Goal: Transaction & Acquisition: Purchase product/service

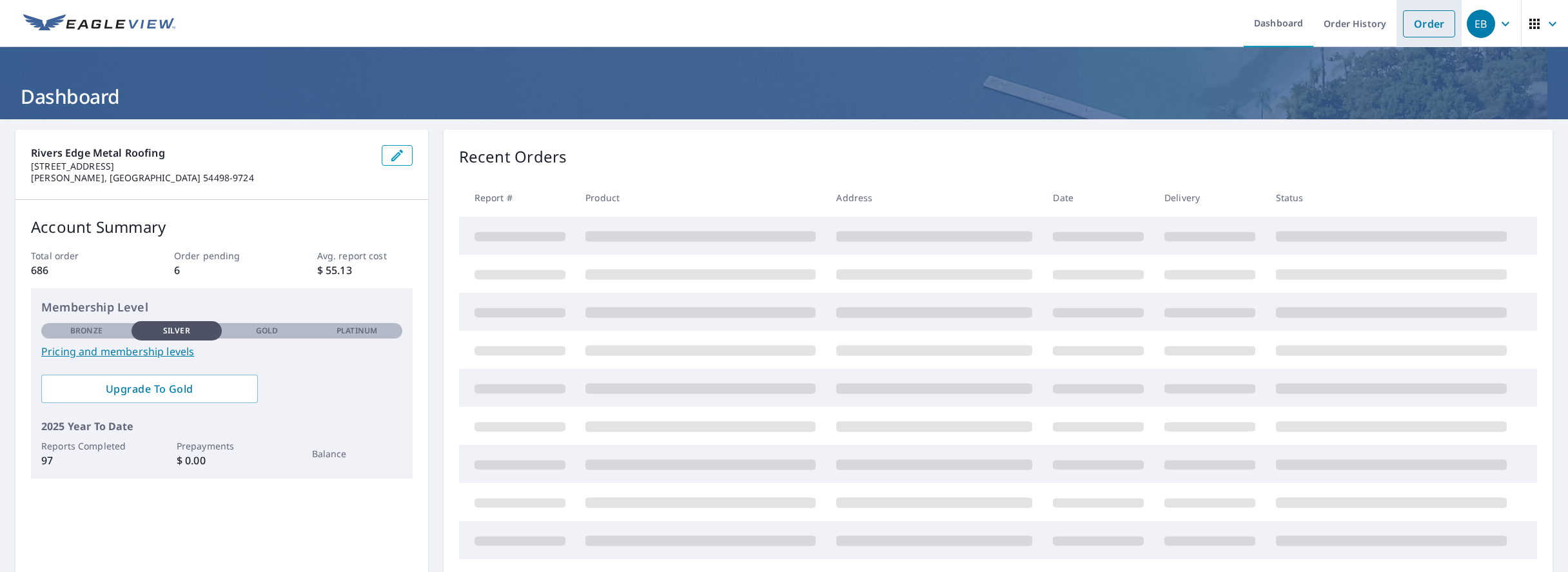
click at [1424, 25] on link "Order" at bounding box center [1429, 24] width 53 height 27
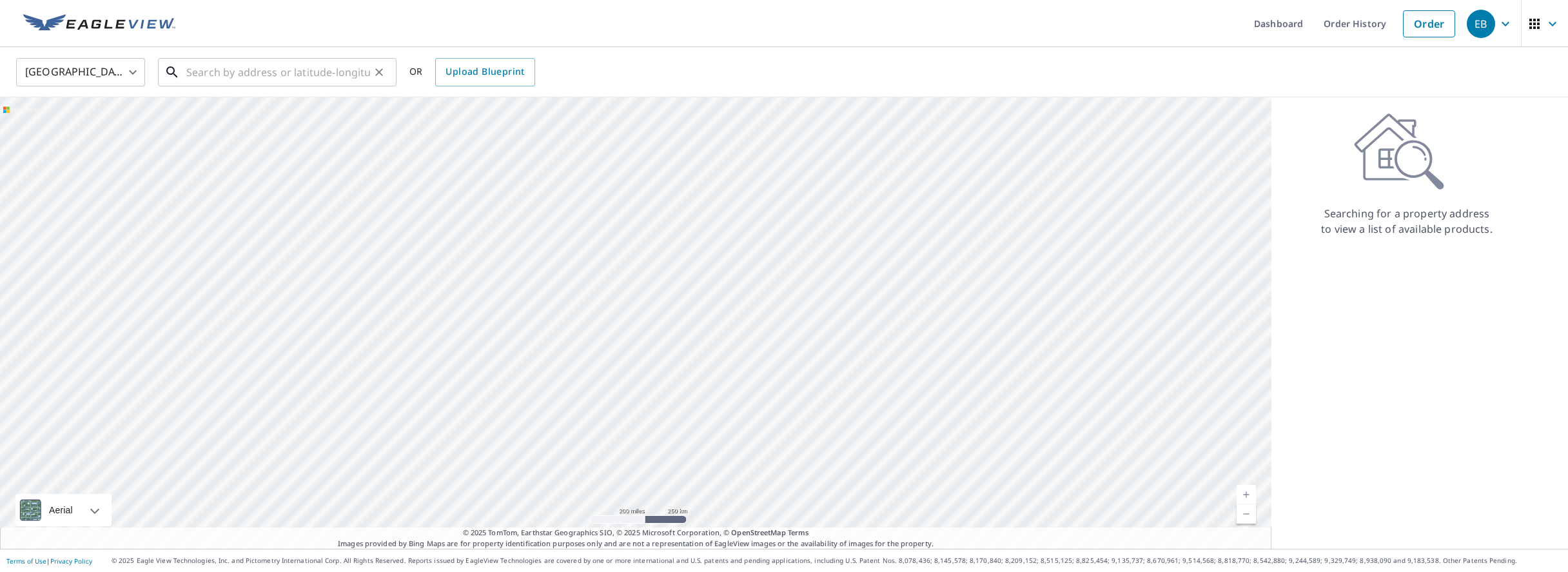
click at [319, 79] on input "text" at bounding box center [278, 72] width 184 height 36
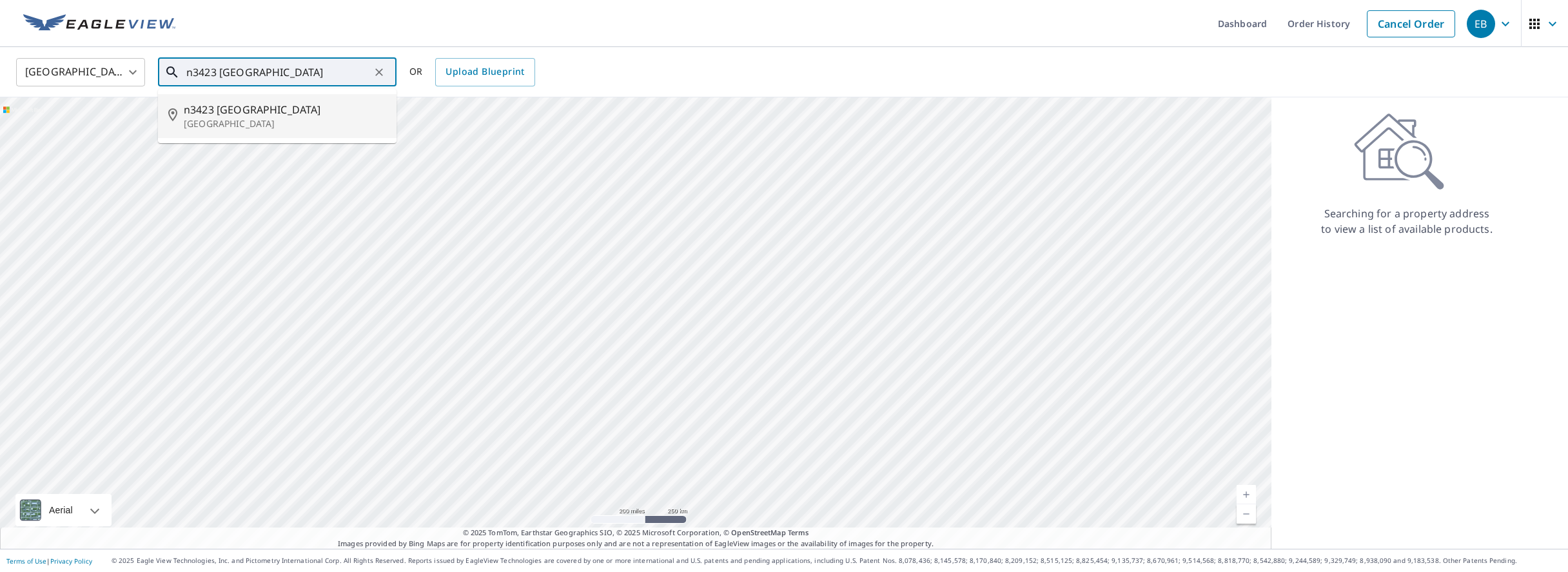
click at [239, 113] on span "n3423 [GEOGRAPHIC_DATA]" at bounding box center [284, 110] width 202 height 16
type input "[STREET_ADDRESS]"
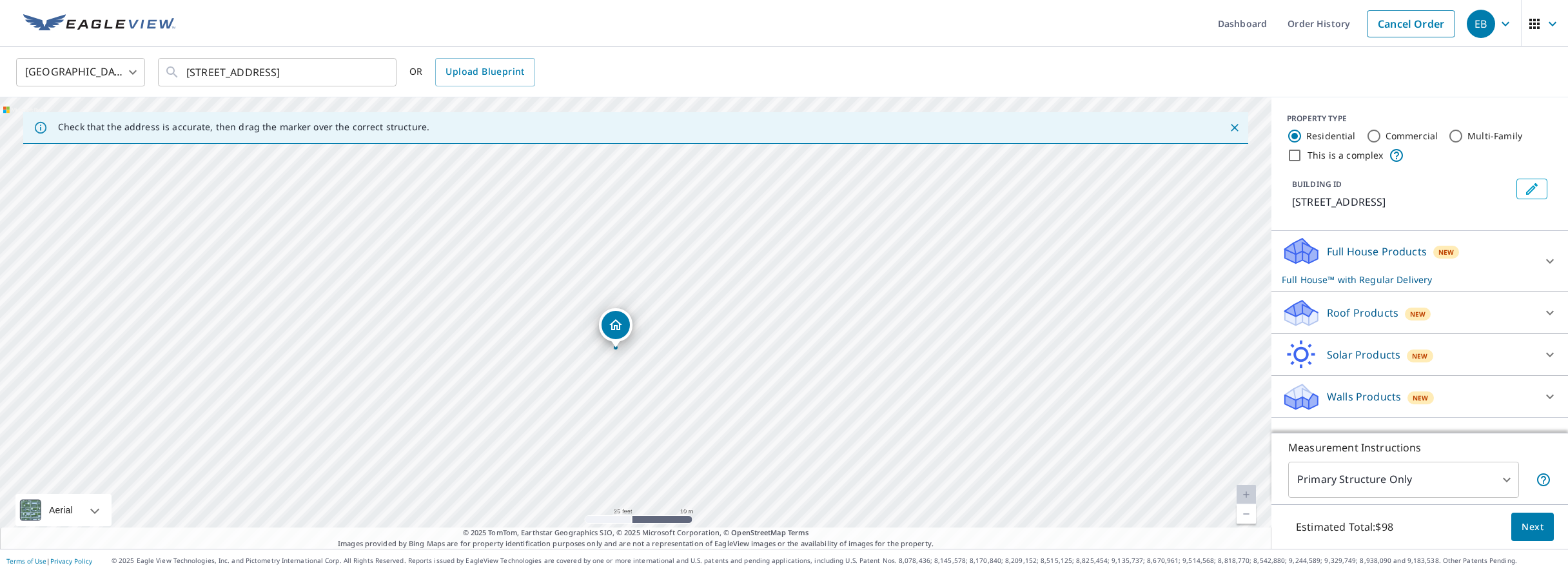
drag, startPoint x: 651, startPoint y: 339, endPoint x: 613, endPoint y: 332, distance: 38.6
click at [1548, 312] on icon at bounding box center [1549, 313] width 7 height 4
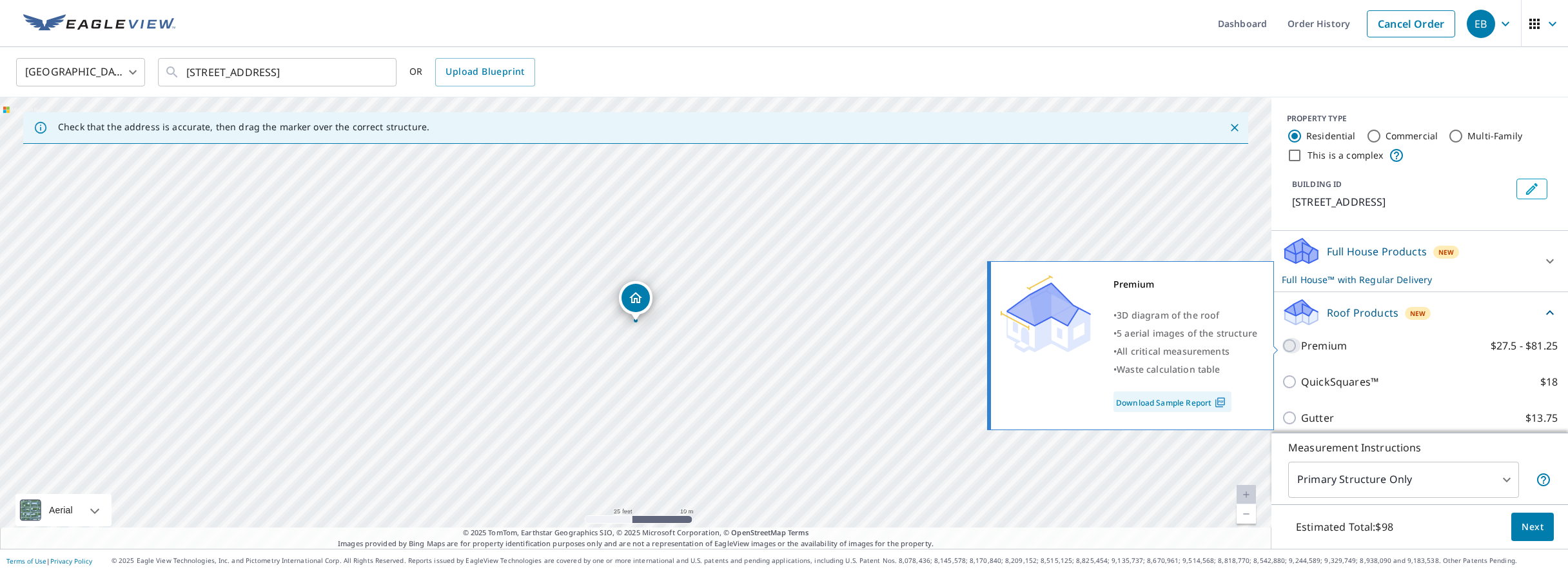
click at [1288, 344] on input "Premium $27.5 - $81.25" at bounding box center [1291, 345] width 19 height 16
checkbox input "true"
checkbox input "false"
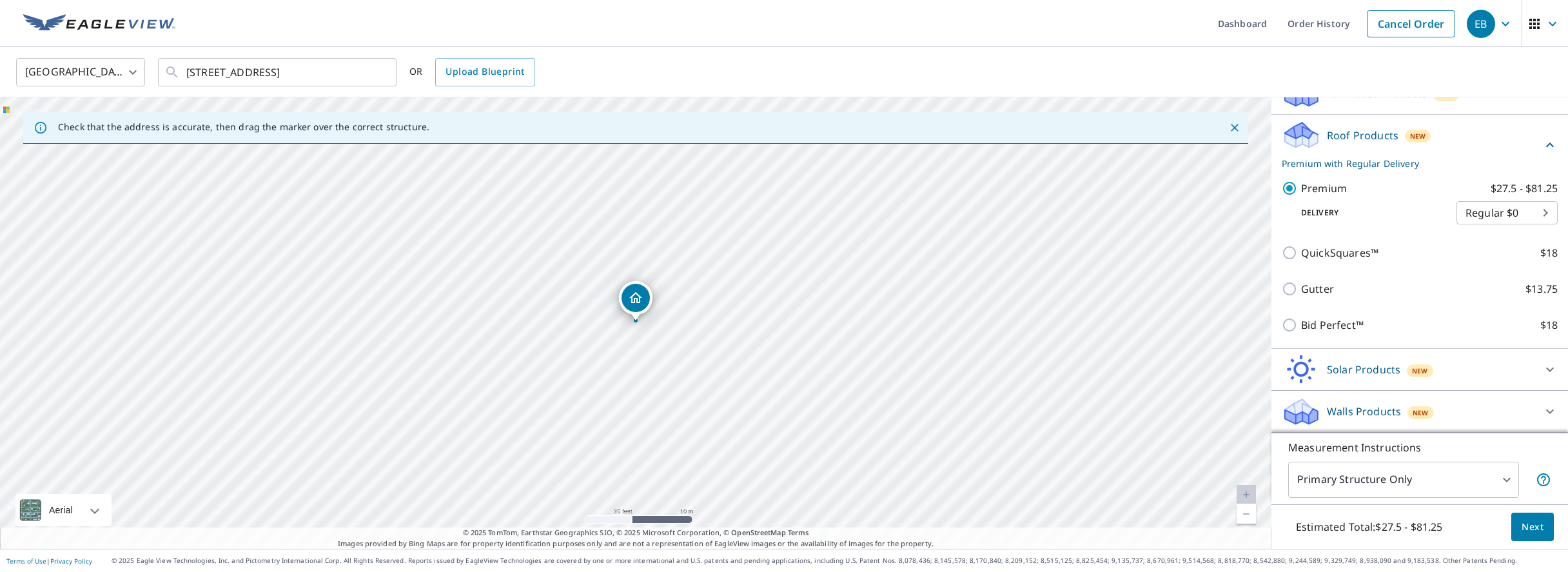
scroll to position [158, 0]
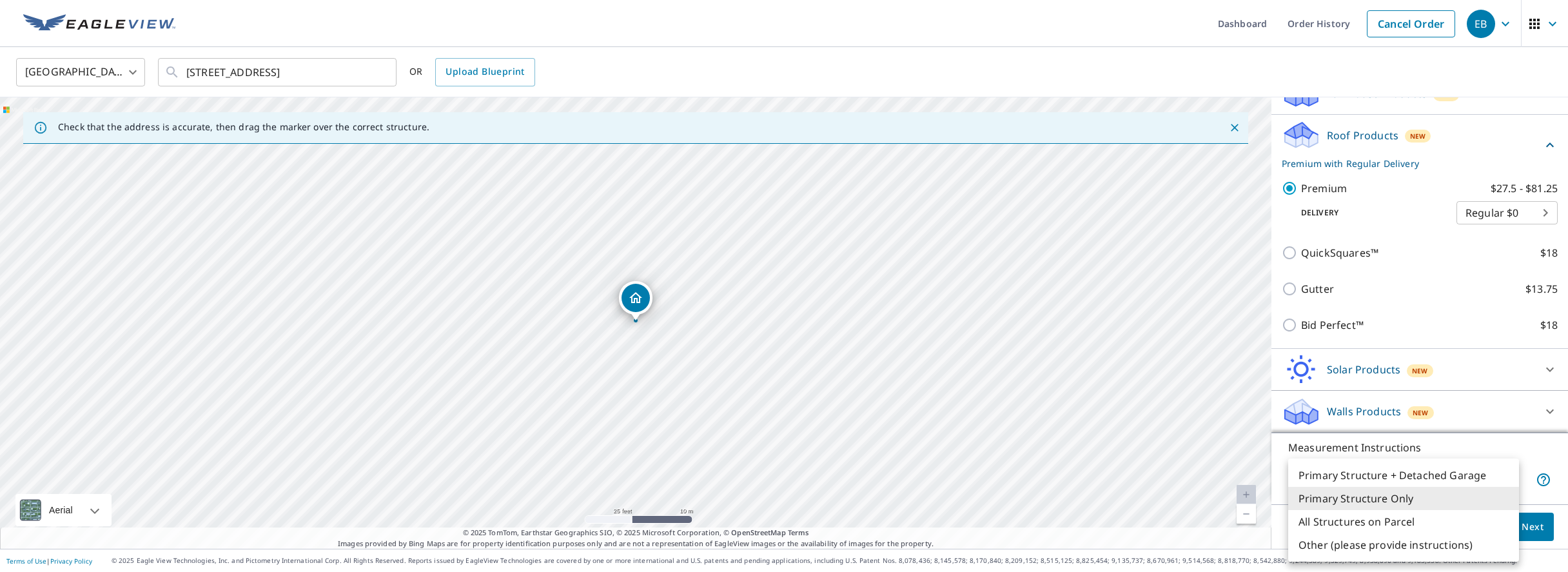
click at [1517, 479] on body "EB EB Dashboard Order History Cancel Order EB [GEOGRAPHIC_DATA] [GEOGRAPHIC_DAT…" at bounding box center [784, 286] width 1568 height 572
click at [1392, 476] on li "Primary Structure + Detached Garage" at bounding box center [1404, 475] width 231 height 23
type input "1"
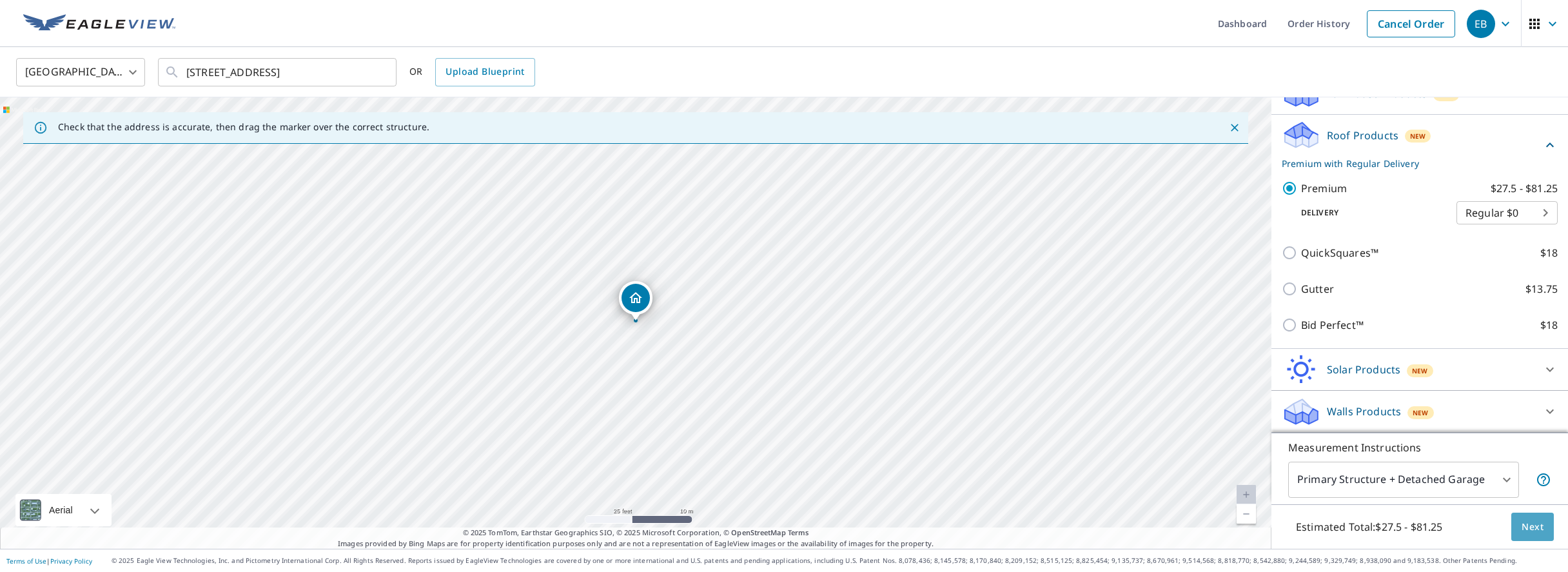
click at [1537, 529] on span "Next" at bounding box center [1532, 528] width 22 height 16
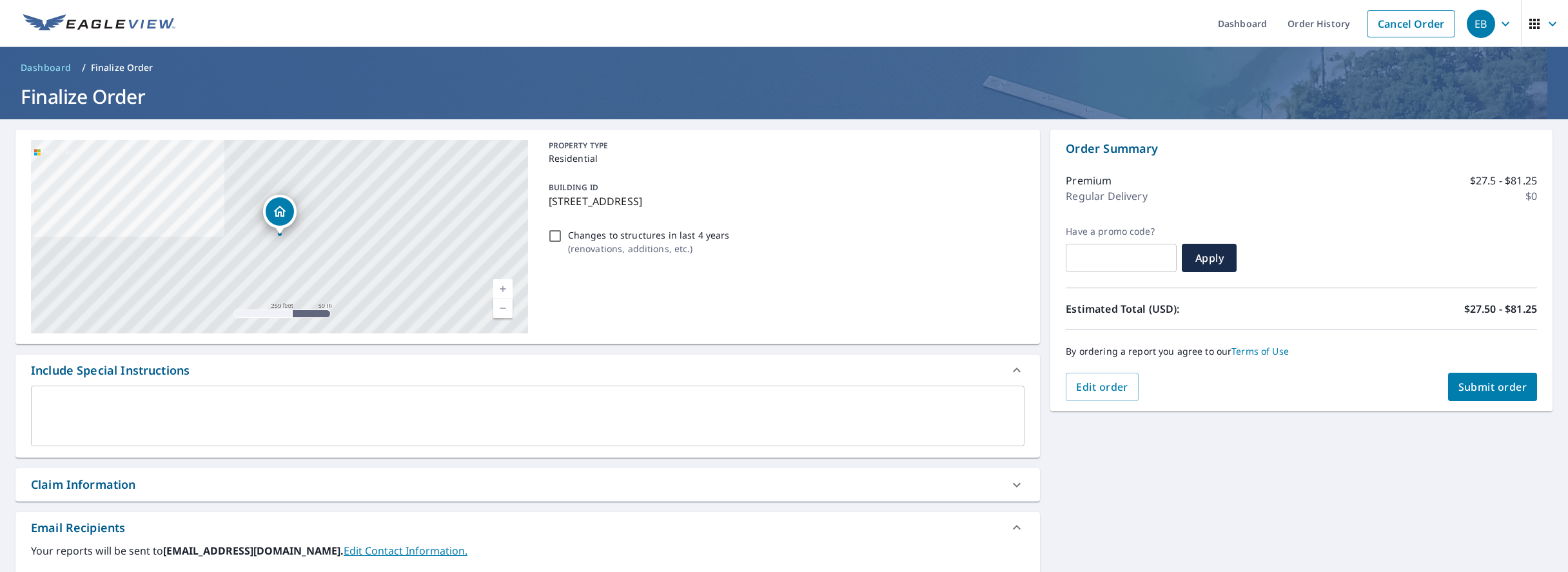
click at [1498, 395] on button "Submit order" at bounding box center [1492, 387] width 90 height 28
